Goal: Transaction & Acquisition: Purchase product/service

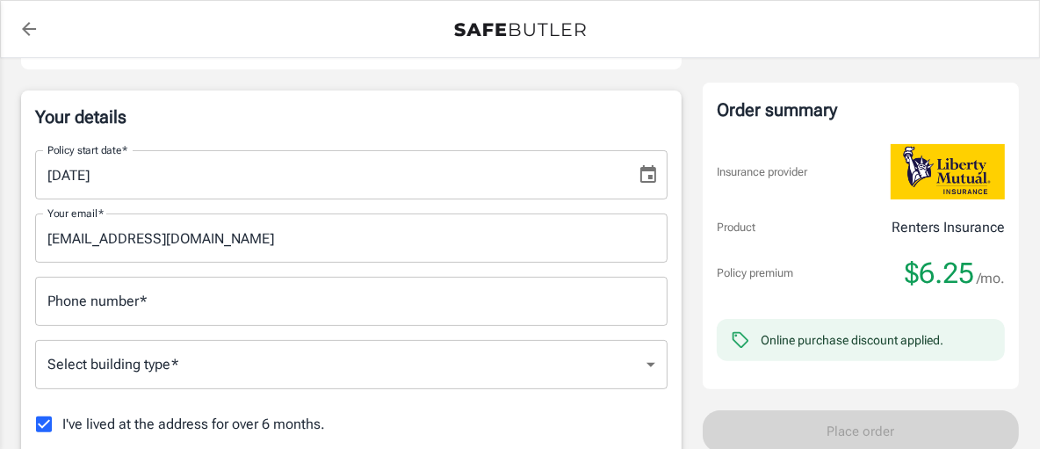
scroll to position [328, 0]
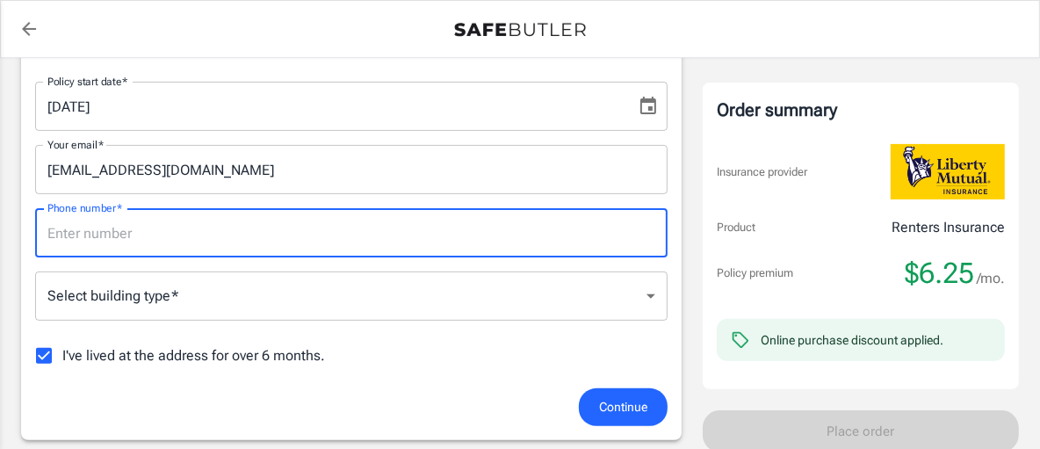
click at [473, 257] on input "Phone number   *" at bounding box center [351, 232] width 632 height 49
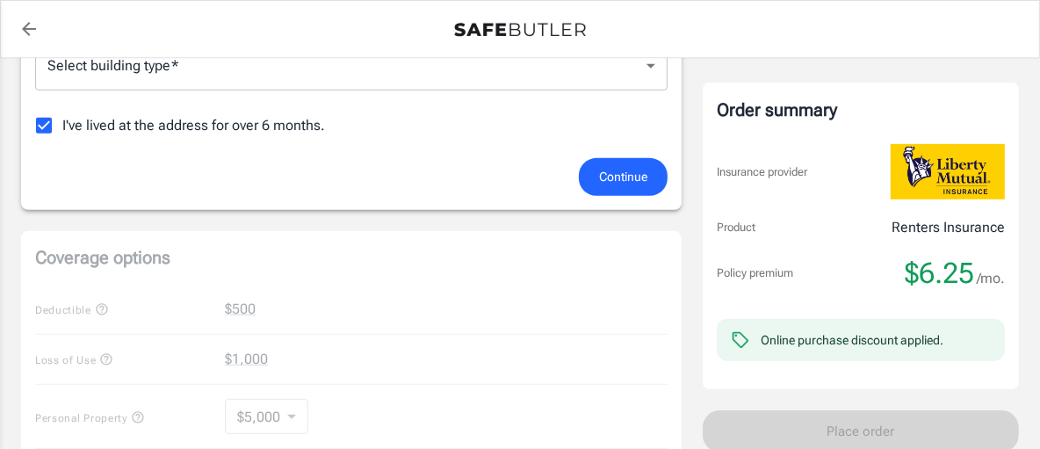
scroll to position [568, 0]
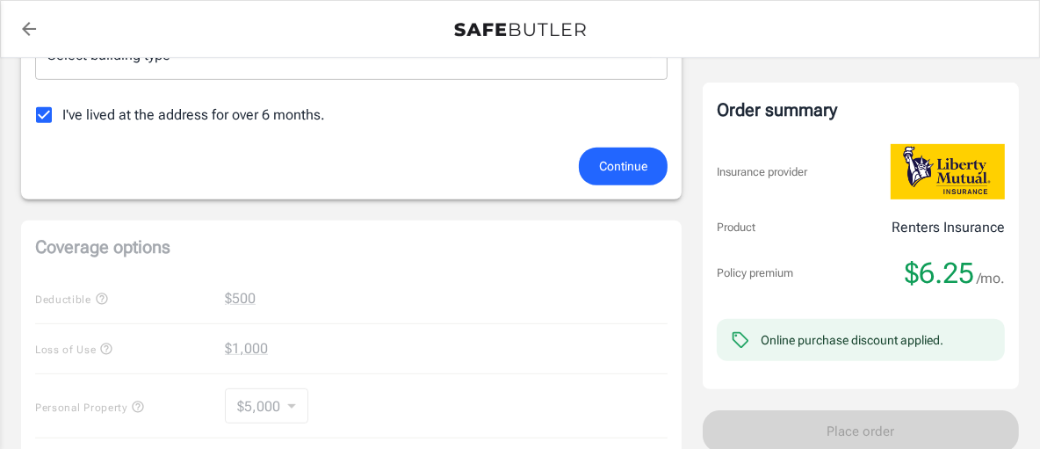
type input "9203092682"
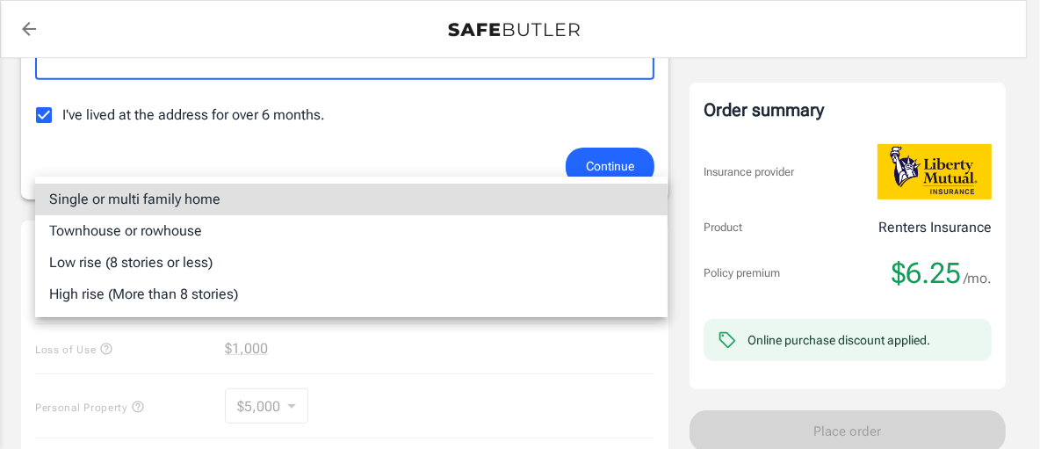
click at [470, 155] on body "Policy premium $ 6.25 /mo Liberty Mutual Renters Insurance [STREET_ADDRESS][US_…" at bounding box center [520, 294] width 1040 height 1724
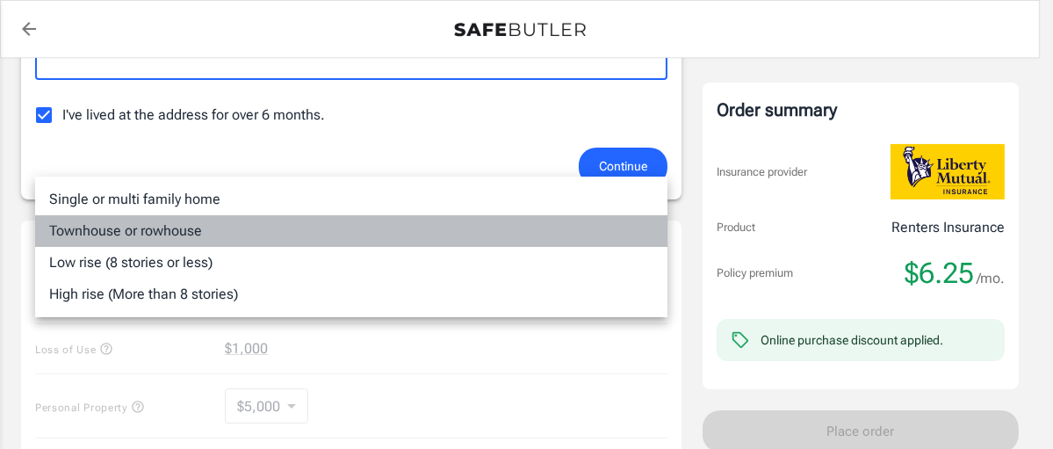
click at [391, 242] on li "Townhouse or rowhouse" at bounding box center [351, 231] width 632 height 32
type input "townhouse"
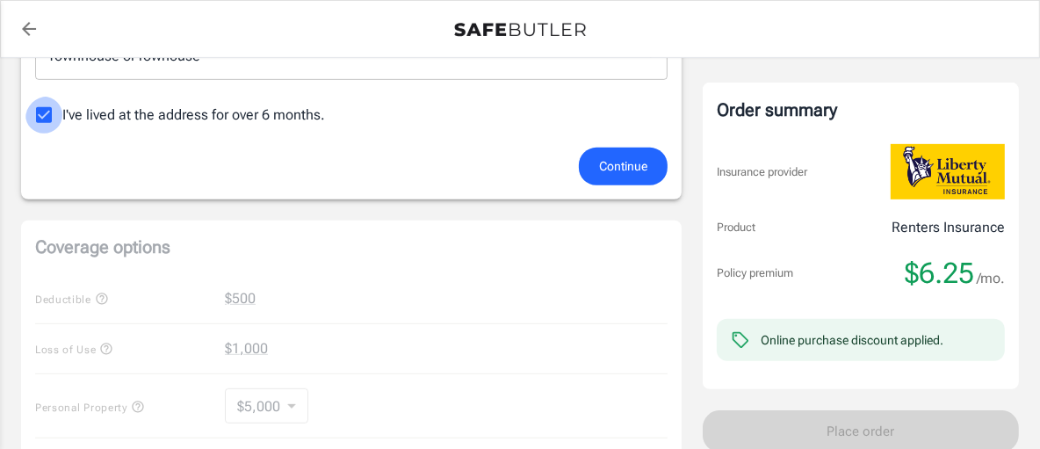
click at [54, 133] on input "I've lived at the address for over 6 months." at bounding box center [43, 115] width 37 height 37
checkbox input "false"
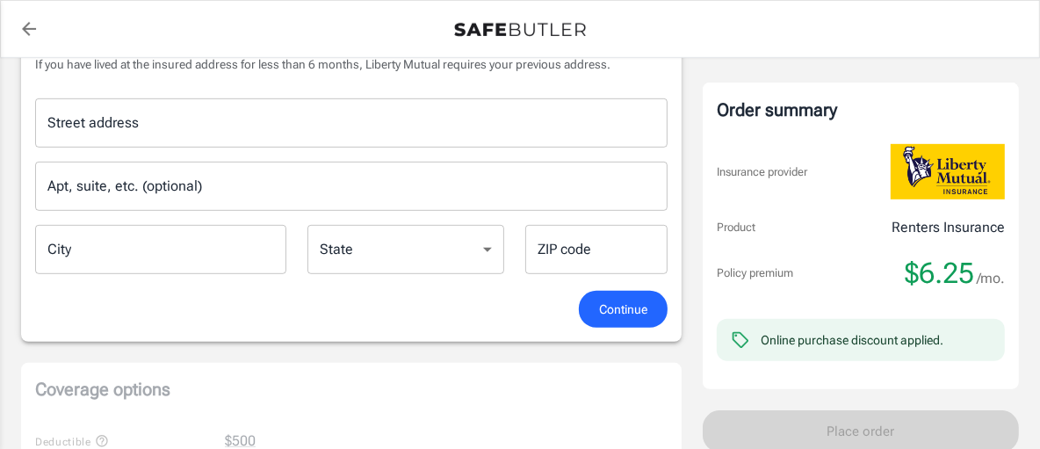
scroll to position [690, 0]
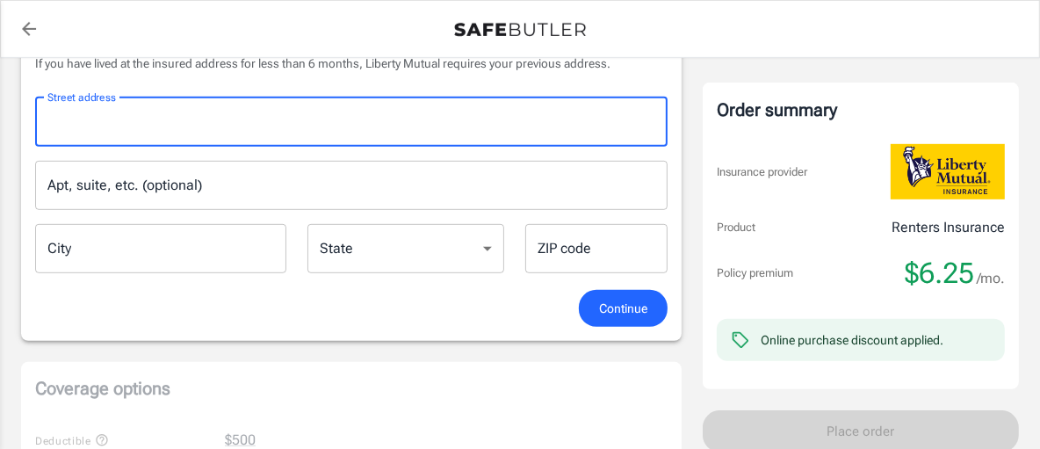
click at [339, 139] on input "Street address" at bounding box center [351, 121] width 616 height 33
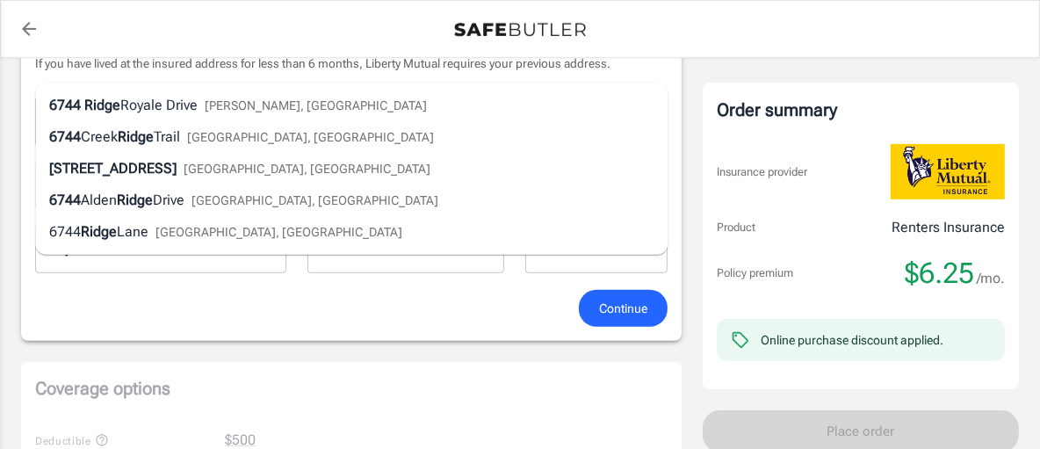
click at [292, 112] on div "[STREET_ADDRESS][PERSON_NAME]" at bounding box center [238, 105] width 378 height 21
type input "[STREET_ADDRESS]"
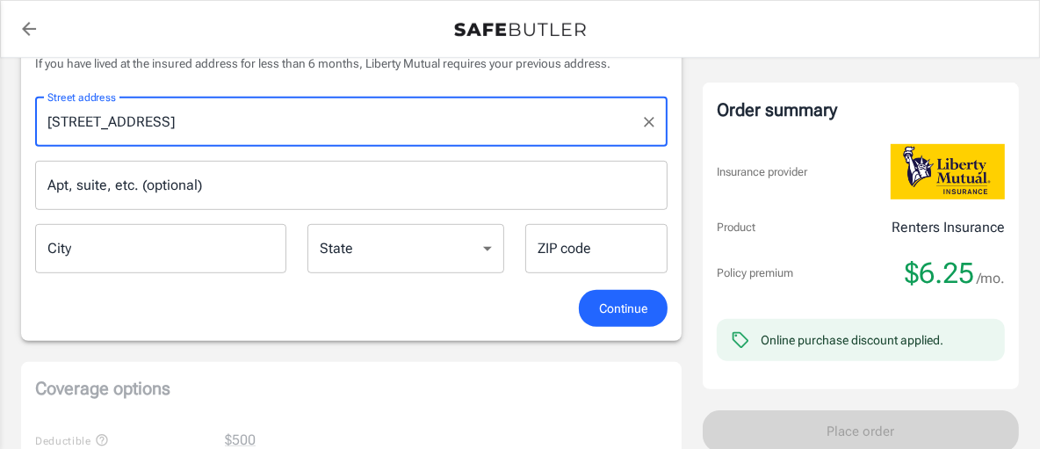
type input "[PERSON_NAME]"
select select "WI"
type input "54126"
type input "[STREET_ADDRESS]"
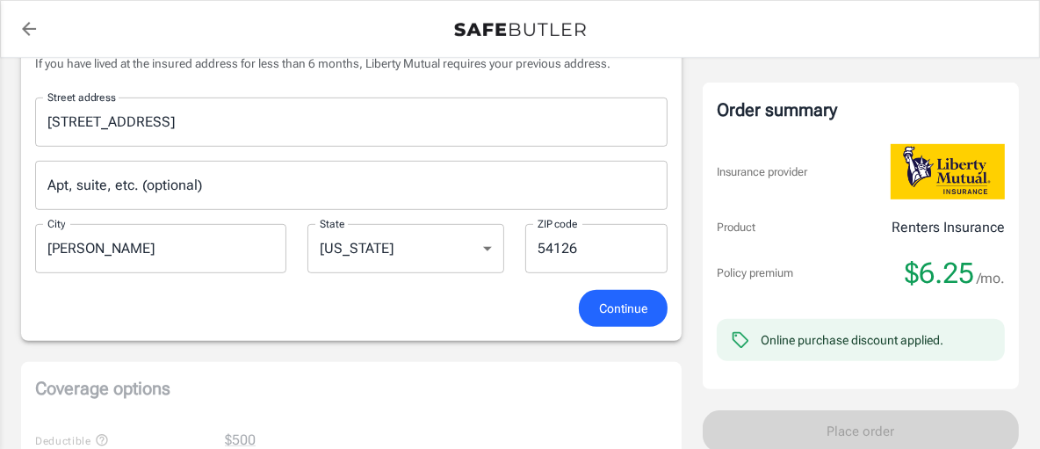
click at [479, 233] on div "Your Previous Address If you have lived at the insured address for less than 6 …" at bounding box center [351, 157] width 632 height 264
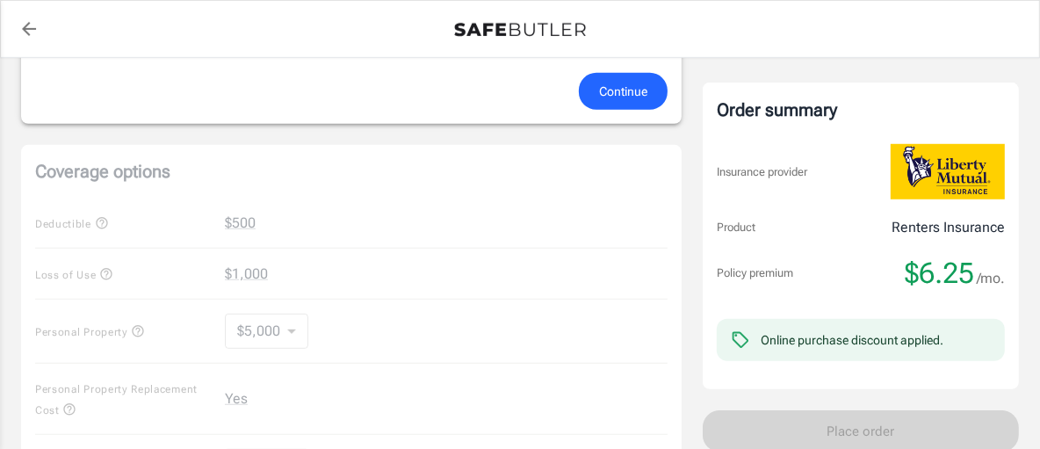
scroll to position [909, 0]
click at [599, 101] on span "Continue" at bounding box center [623, 90] width 48 height 22
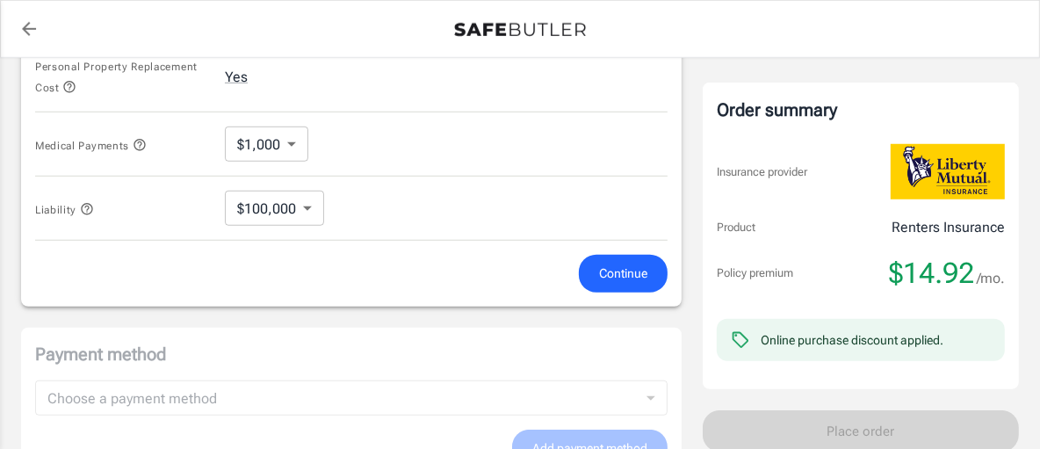
scroll to position [969, 0]
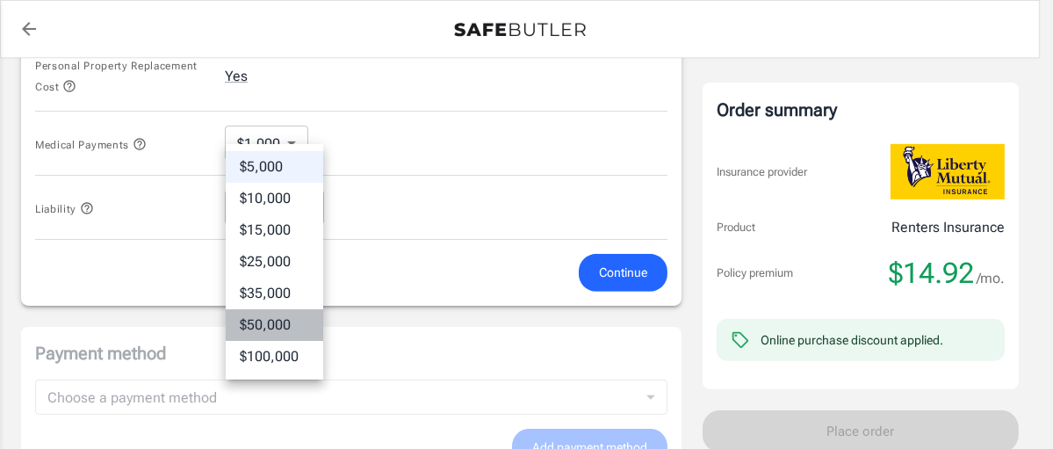
click at [301, 341] on li "$50,000" at bounding box center [274, 325] width 97 height 32
type input "50000"
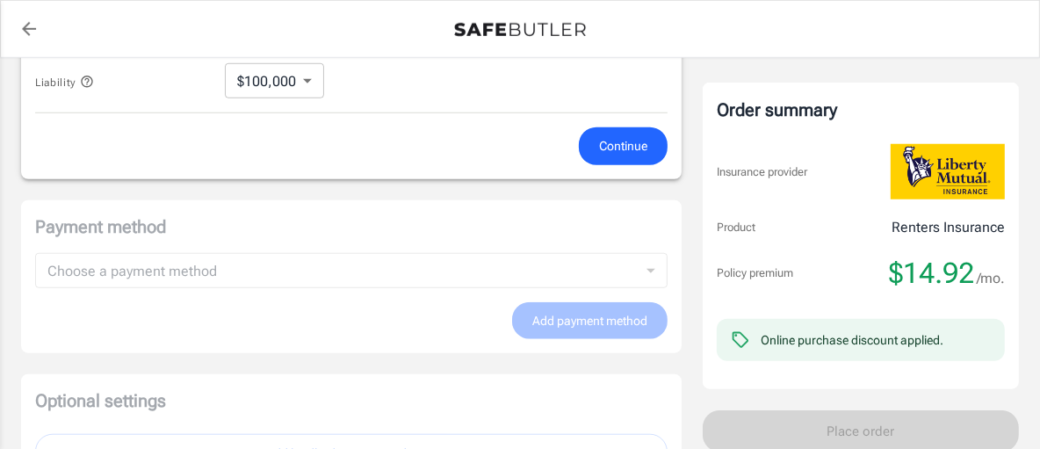
scroll to position [1097, 0]
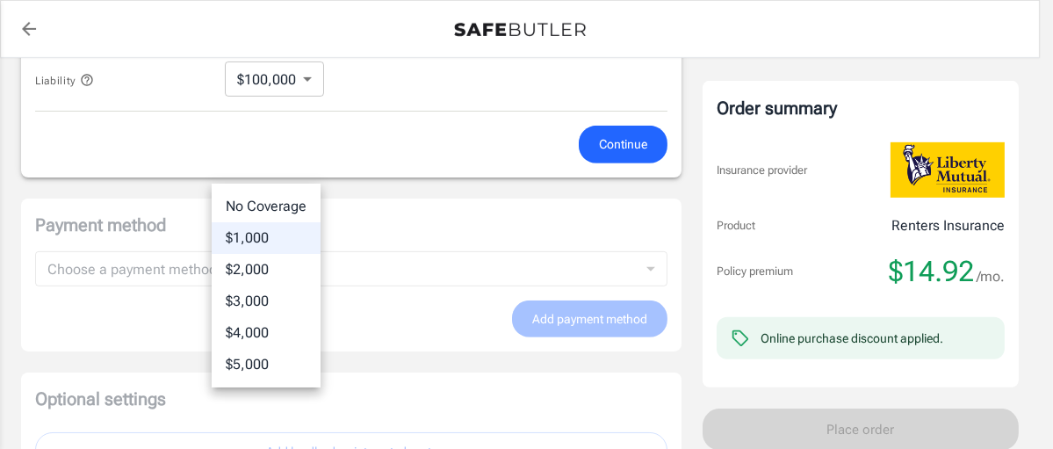
click at [321, 208] on li "No Coverage" at bounding box center [266, 207] width 109 height 32
type input "No Coverage"
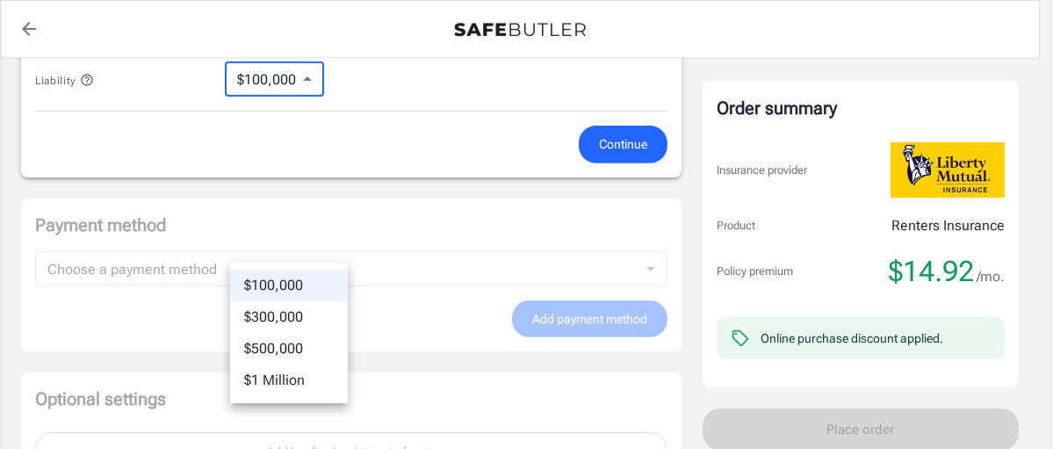
click at [400, 263] on div at bounding box center [526, 224] width 1053 height 449
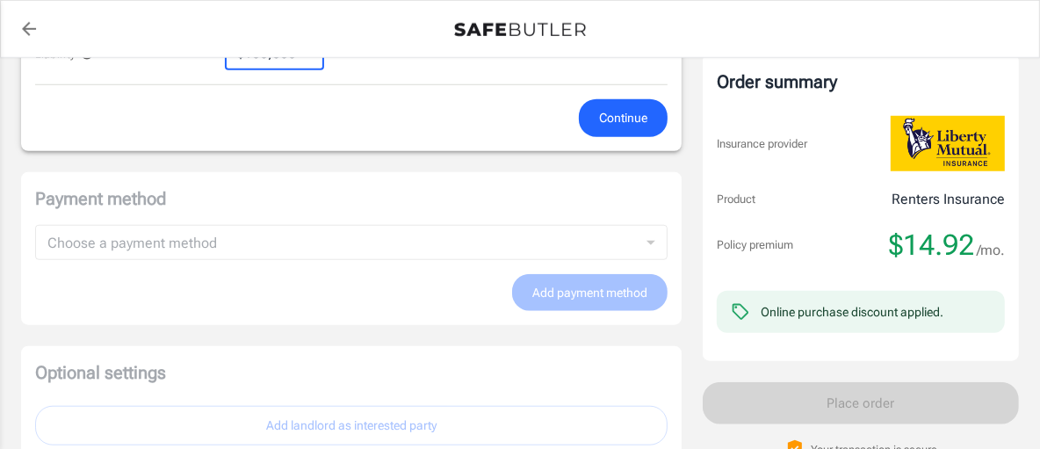
scroll to position [1124, 0]
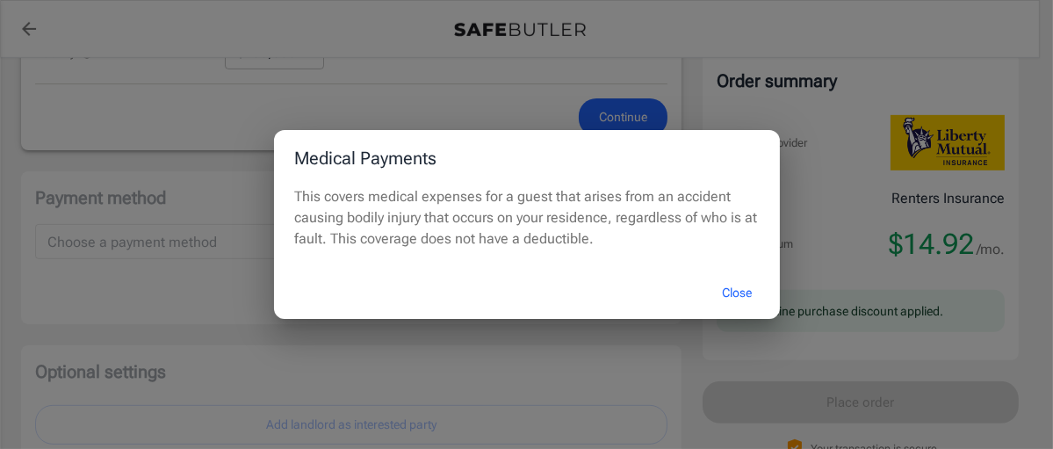
click at [137, 312] on div "Medical Payments This covers medical expenses for a guest that arises from an a…" at bounding box center [526, 224] width 1053 height 449
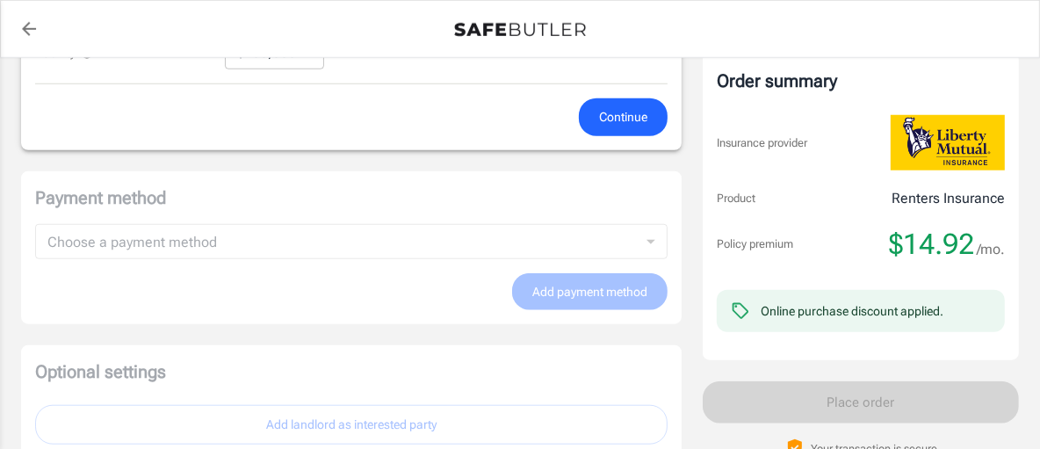
click at [605, 128] on span "Continue" at bounding box center [623, 117] width 48 height 22
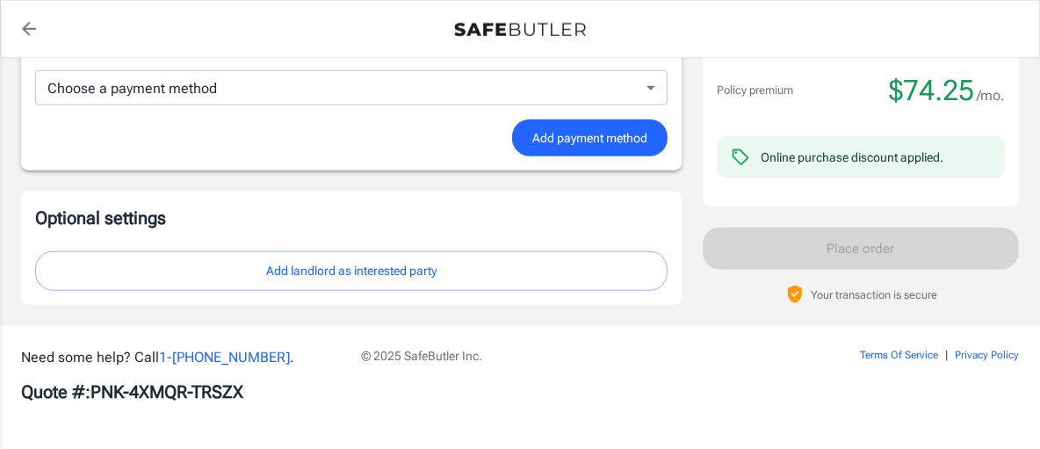
scroll to position [1468, 0]
